Goal: Complete application form

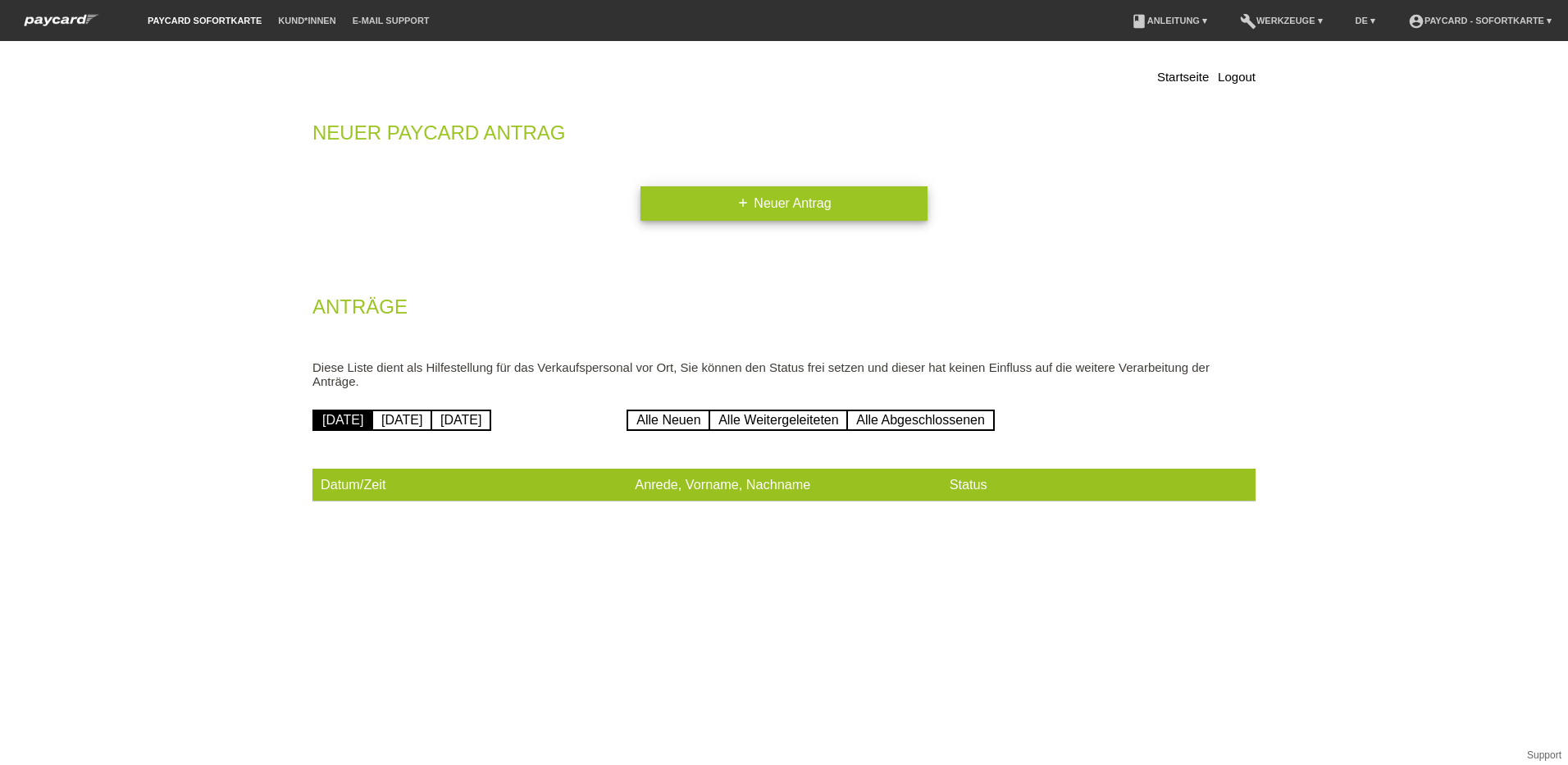
click at [786, 197] on link "add Neuer Antrag" at bounding box center [784, 204] width 287 height 34
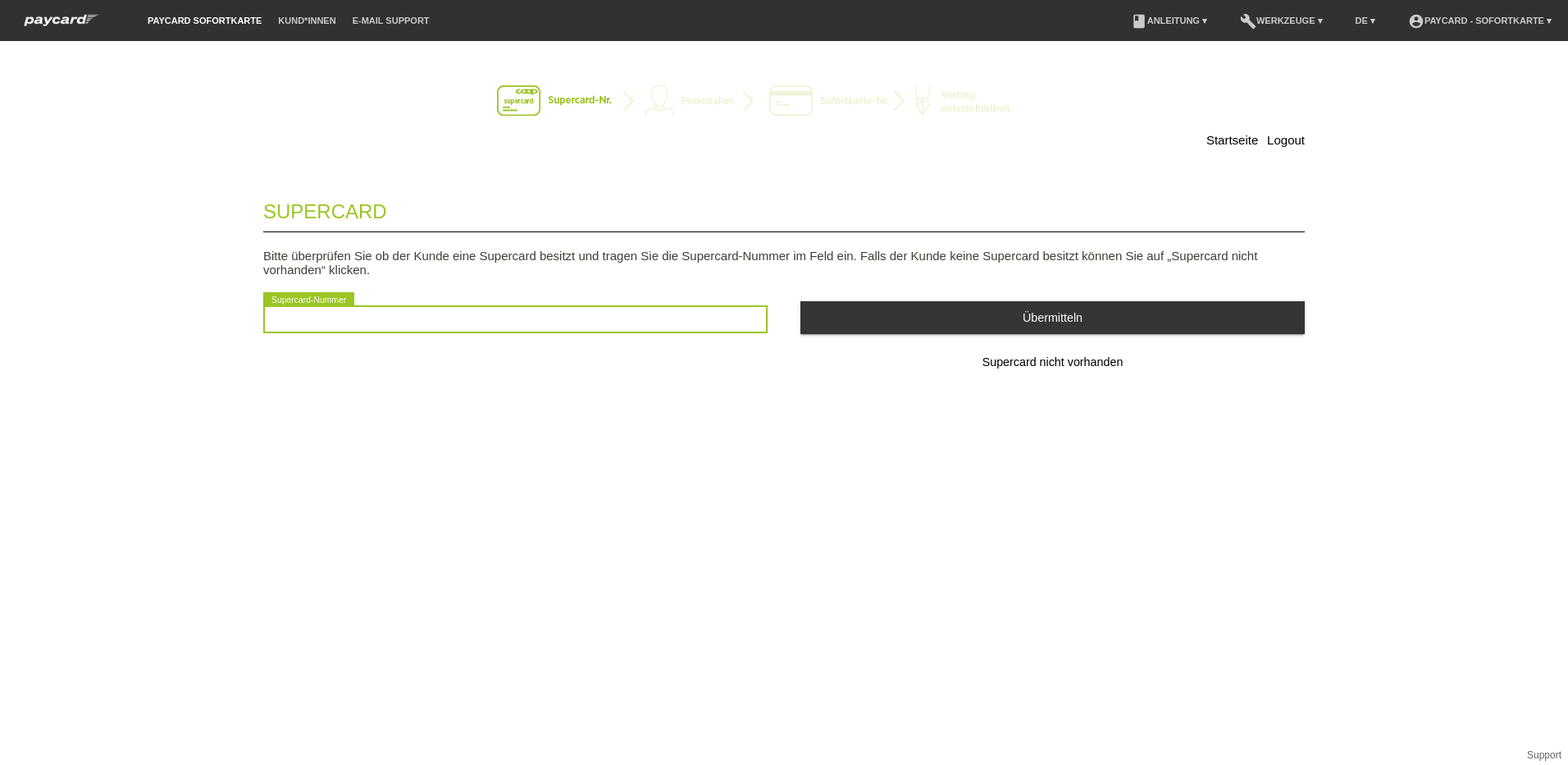
click at [532, 319] on input "text" at bounding box center [515, 319] width 504 height 28
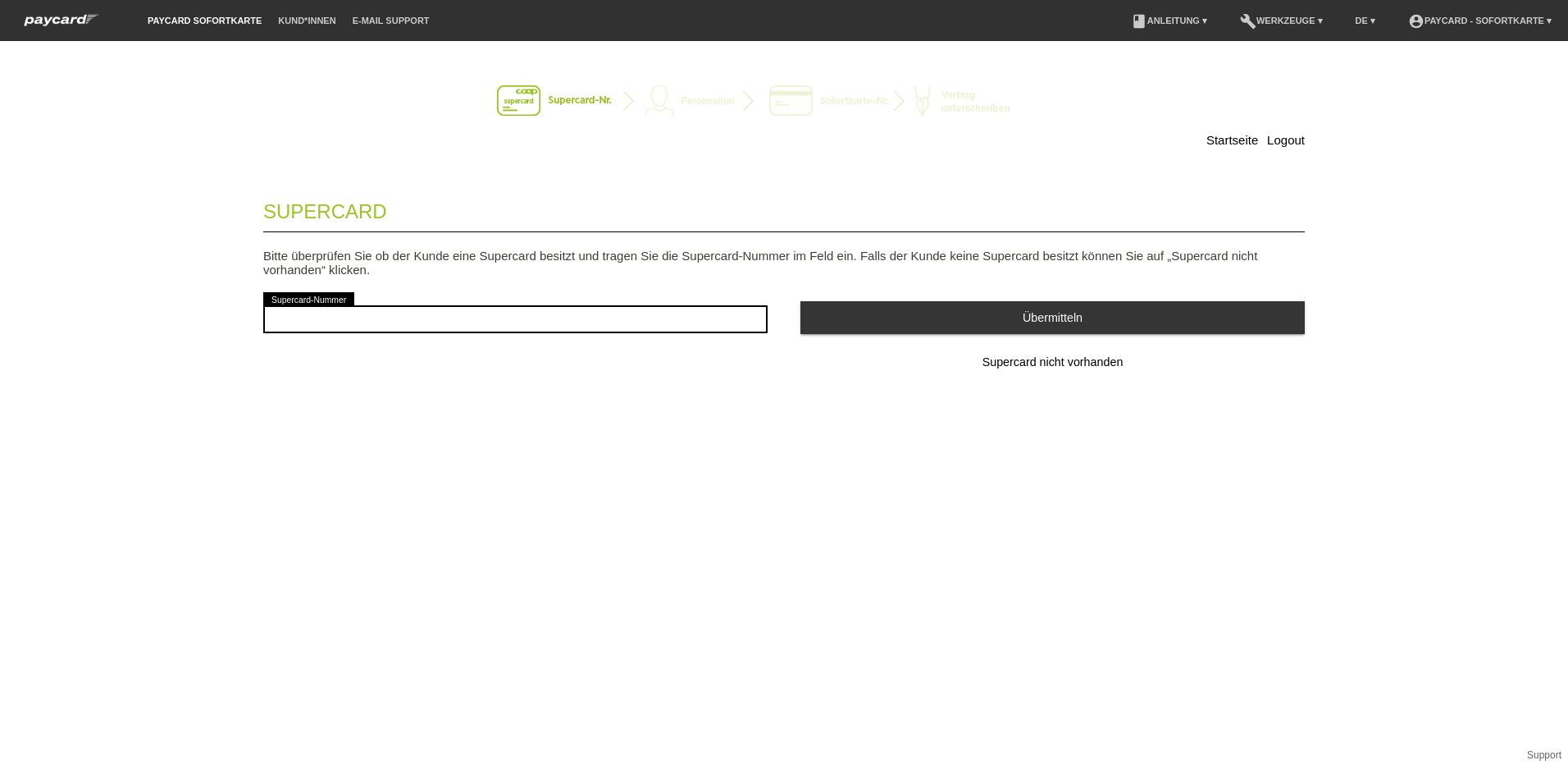
click at [1014, 353] on button "Supercard nicht vorhanden" at bounding box center [1052, 363] width 504 height 33
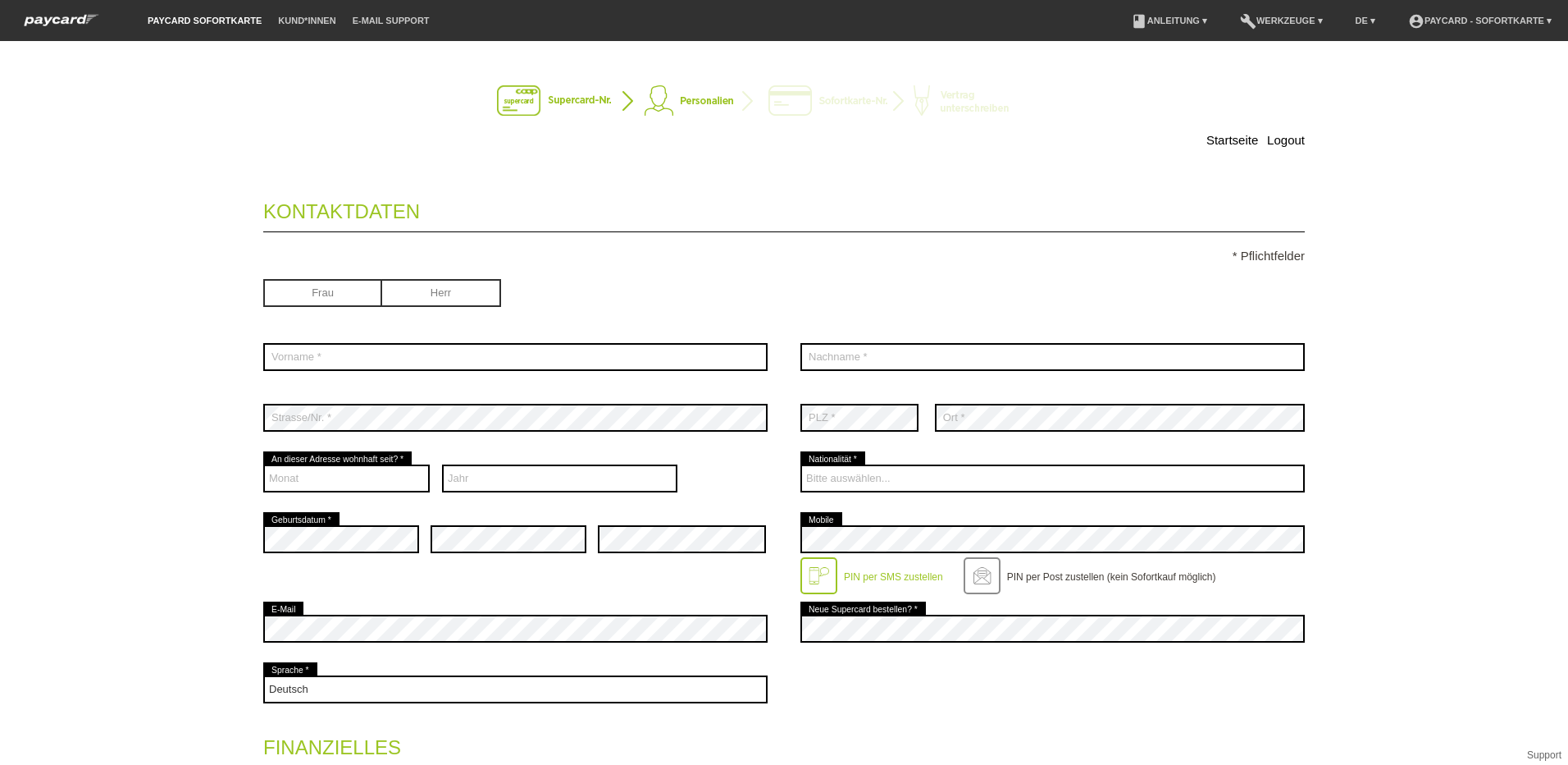
click at [326, 287] on input "radio" at bounding box center [322, 291] width 119 height 25
radio input "true"
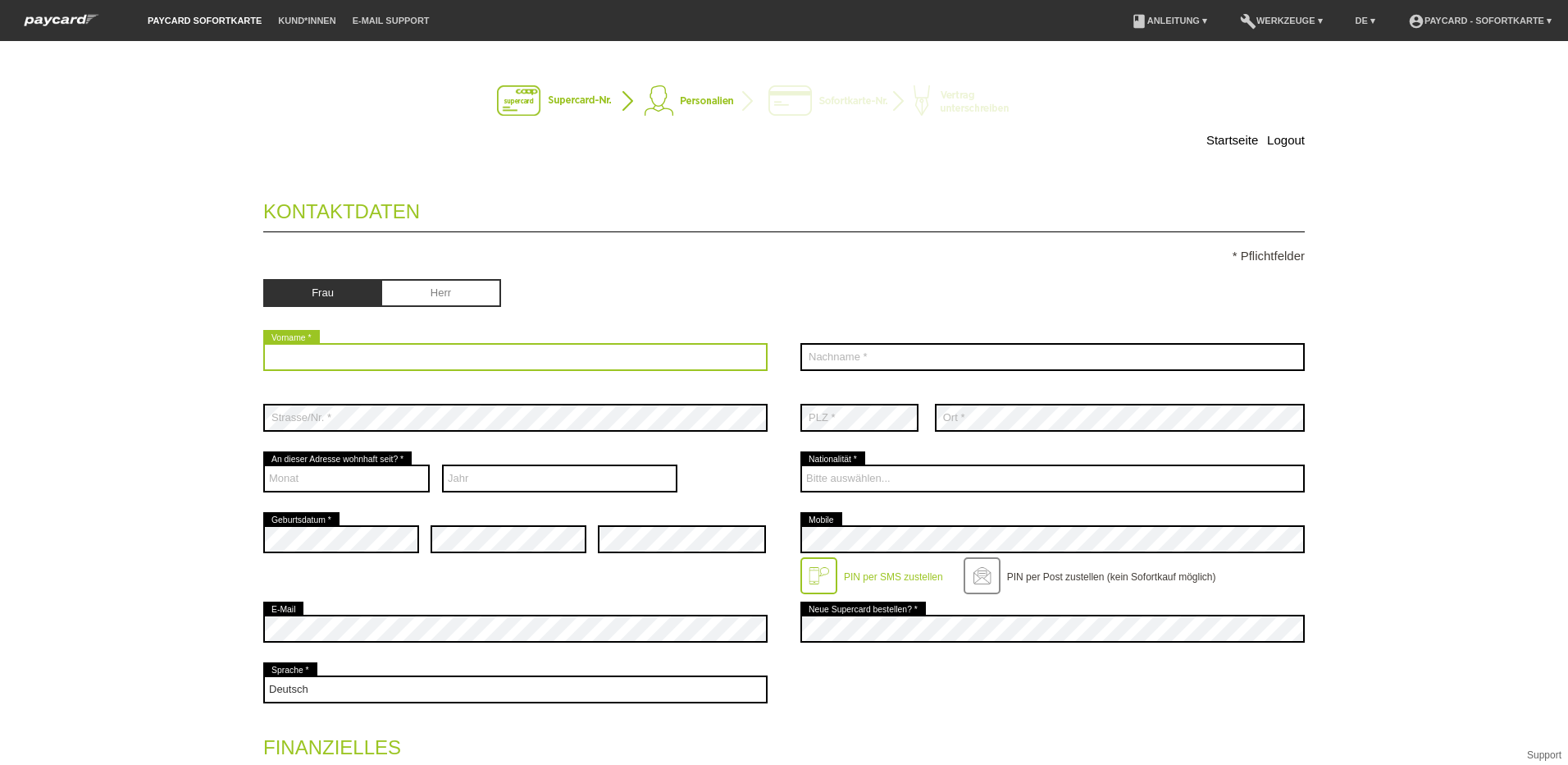
click at [323, 363] on input "text" at bounding box center [515, 357] width 504 height 28
type input "Anna"
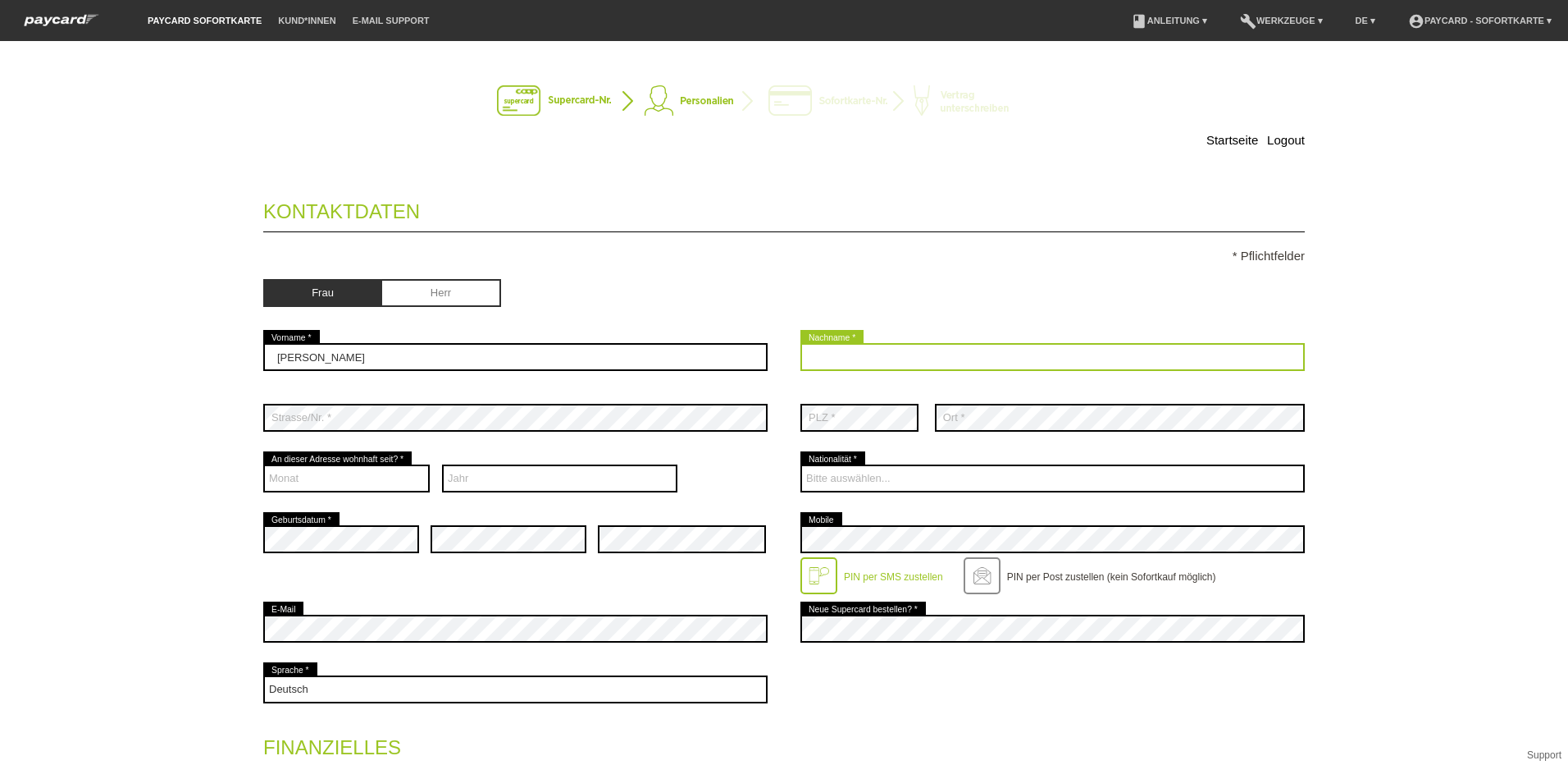
click at [959, 354] on input "text" at bounding box center [1052, 357] width 504 height 28
type input "Cerra"
